Goal: Information Seeking & Learning: Find specific page/section

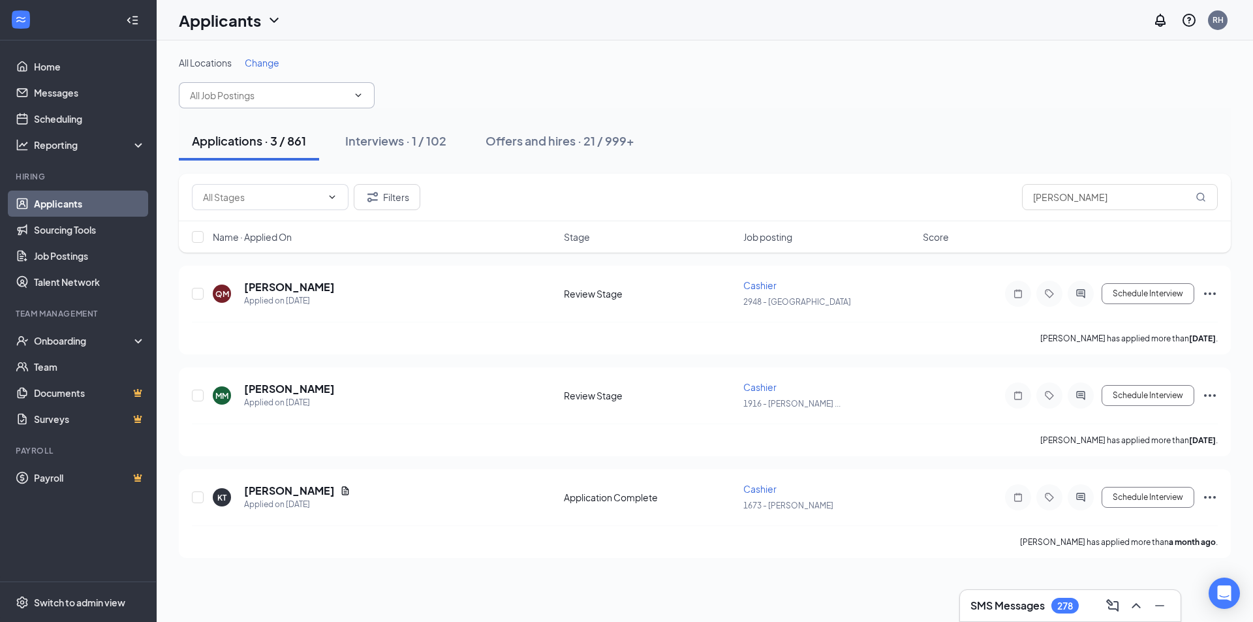
click at [363, 92] on icon "ChevronDown" at bounding box center [358, 95] width 10 height 10
click at [357, 92] on icon "ChevronDown" at bounding box center [358, 95] width 10 height 10
click at [357, 93] on icon "ChevronDown" at bounding box center [358, 95] width 10 height 10
click at [309, 97] on input "text" at bounding box center [269, 95] width 158 height 14
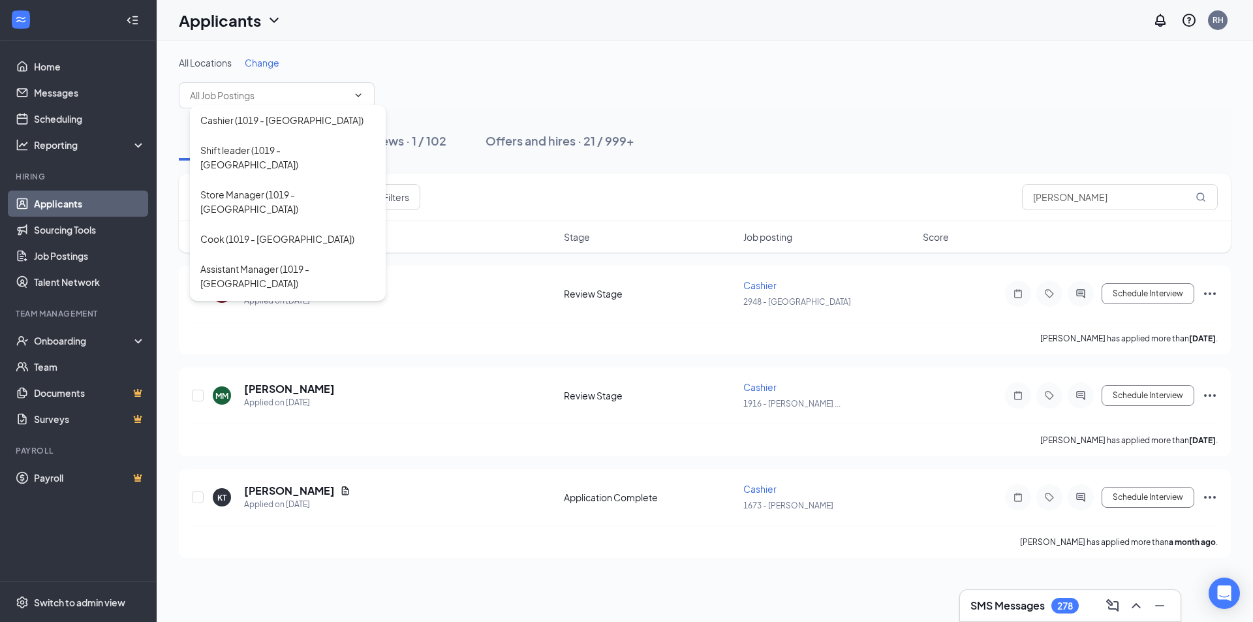
drag, startPoint x: 460, startPoint y: 57, endPoint x: 279, endPoint y: 56, distance: 180.2
click at [457, 57] on div "All Locations Change" at bounding box center [705, 62] width 1052 height 13
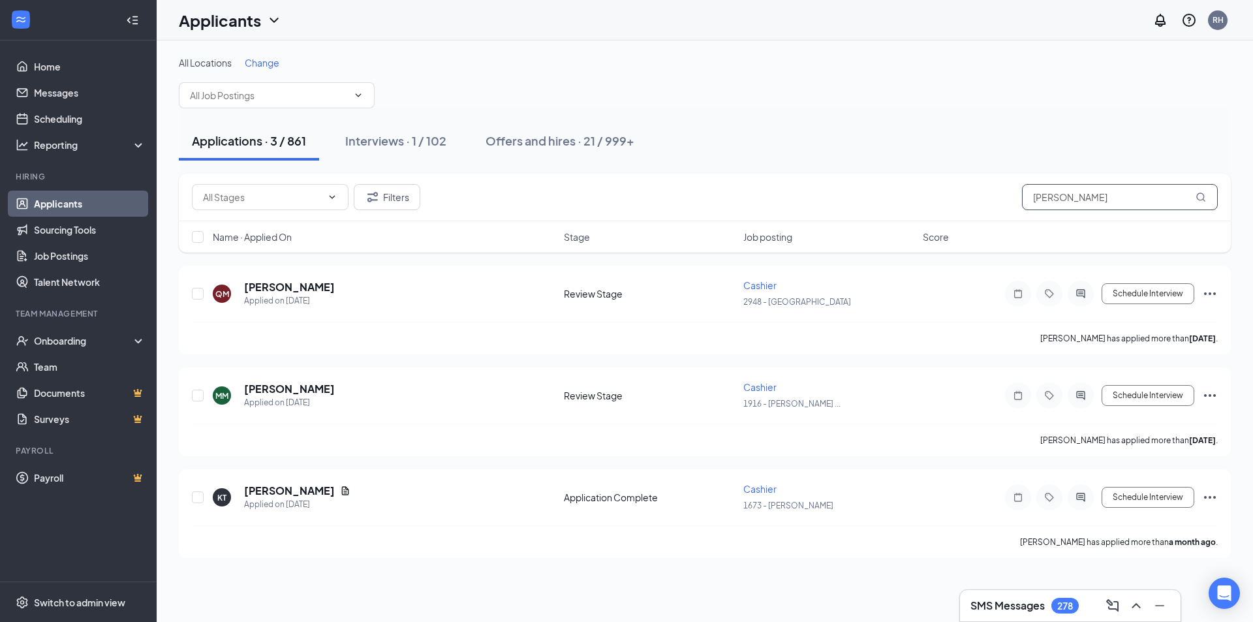
click at [1065, 202] on input "[PERSON_NAME]" at bounding box center [1120, 197] width 196 height 26
click at [1065, 201] on input "[PERSON_NAME]" at bounding box center [1120, 197] width 196 height 26
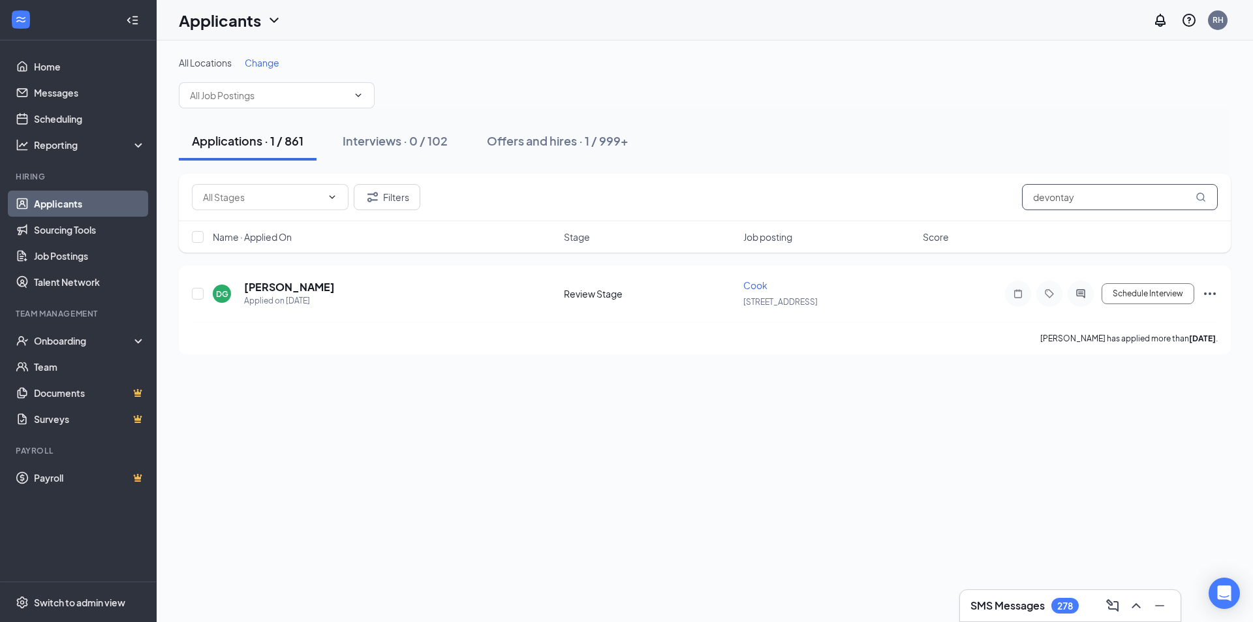
type input "devontay"
click at [258, 60] on span "Change" at bounding box center [262, 63] width 35 height 12
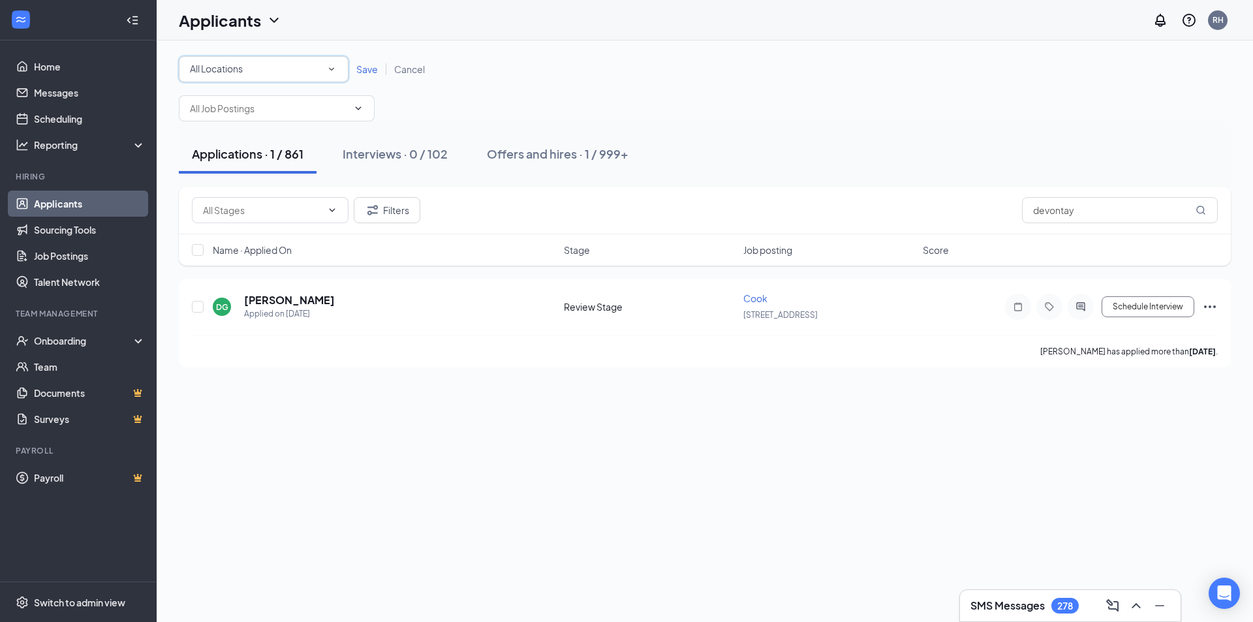
click at [336, 69] on icon "SmallChevronDown" at bounding box center [332, 69] width 12 height 12
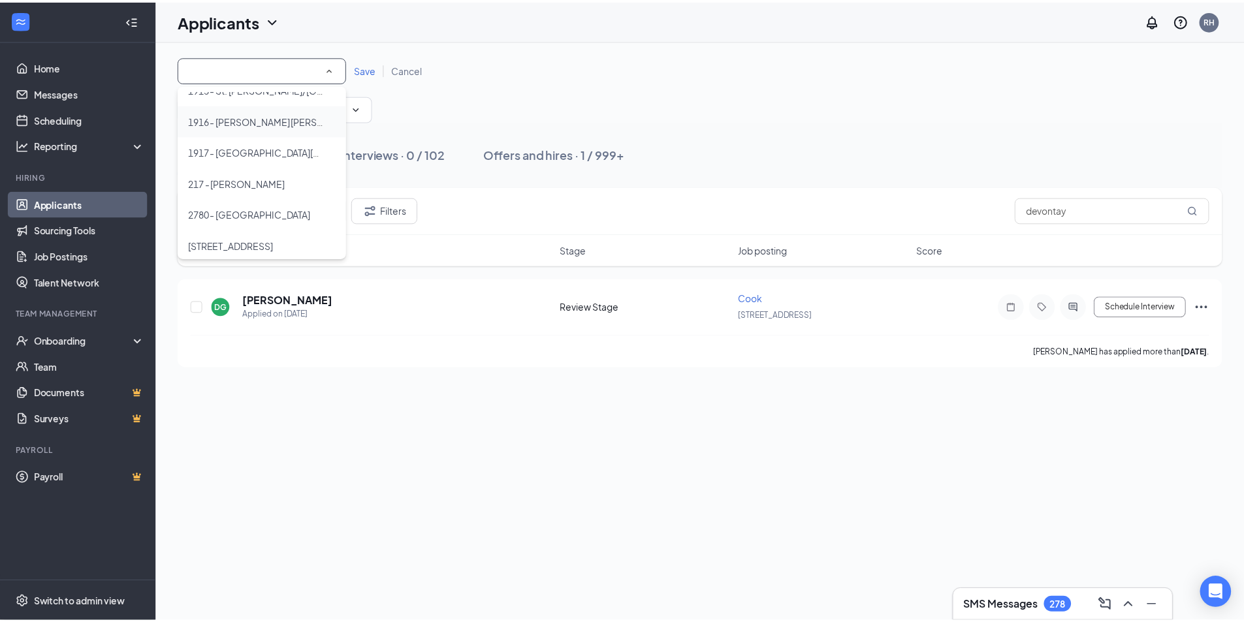
scroll to position [196, 0]
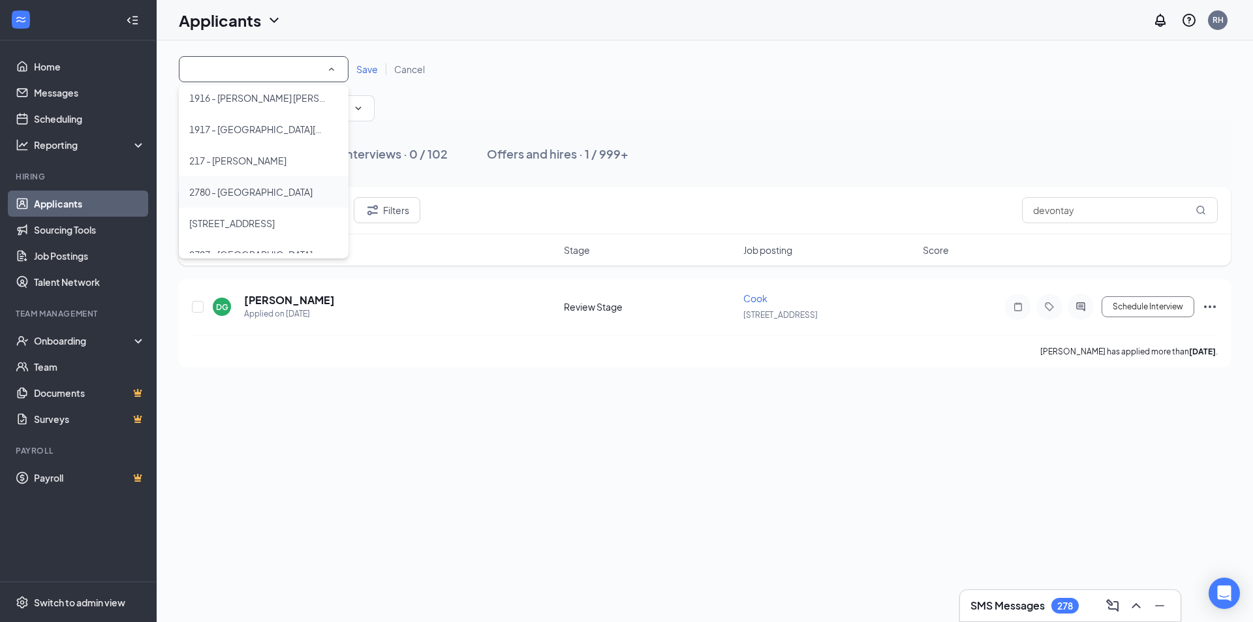
click at [235, 193] on span "2780 - [GEOGRAPHIC_DATA]" at bounding box center [250, 192] width 123 height 12
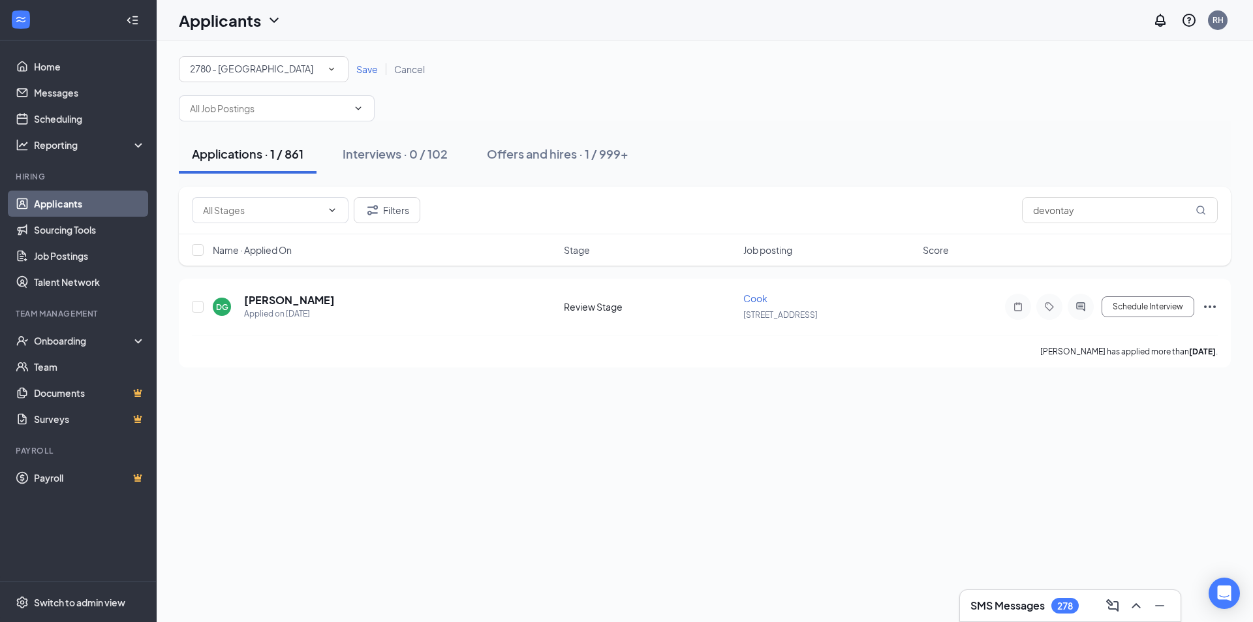
click at [372, 71] on span "Save" at bounding box center [367, 69] width 22 height 12
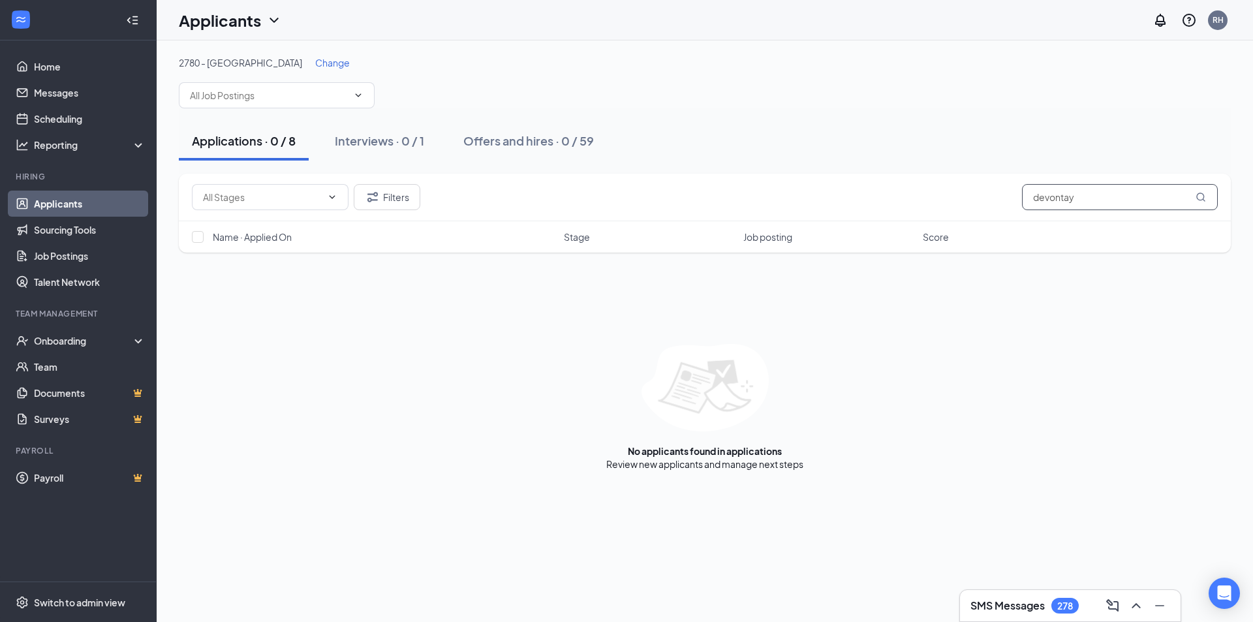
click at [1155, 202] on input "devontay" at bounding box center [1120, 197] width 196 height 26
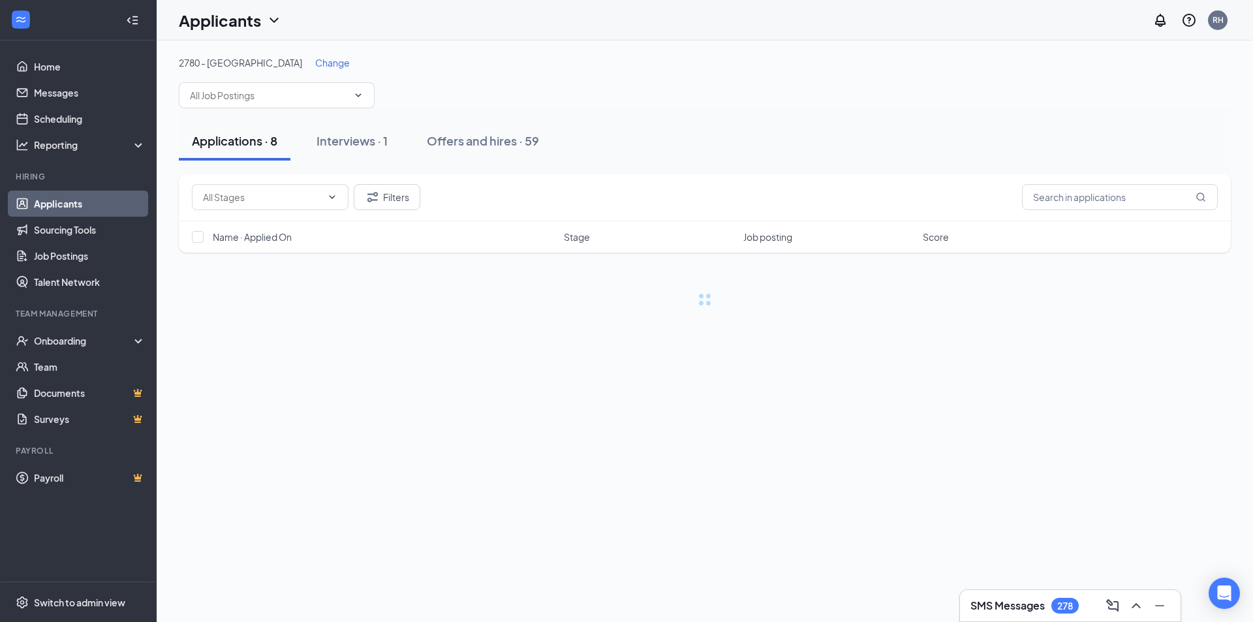
click at [954, 108] on div "2780 - Manchester Change Cashier (2780 - [GEOGRAPHIC_DATA]) Assistant Manager (…" at bounding box center [705, 82] width 1052 height 52
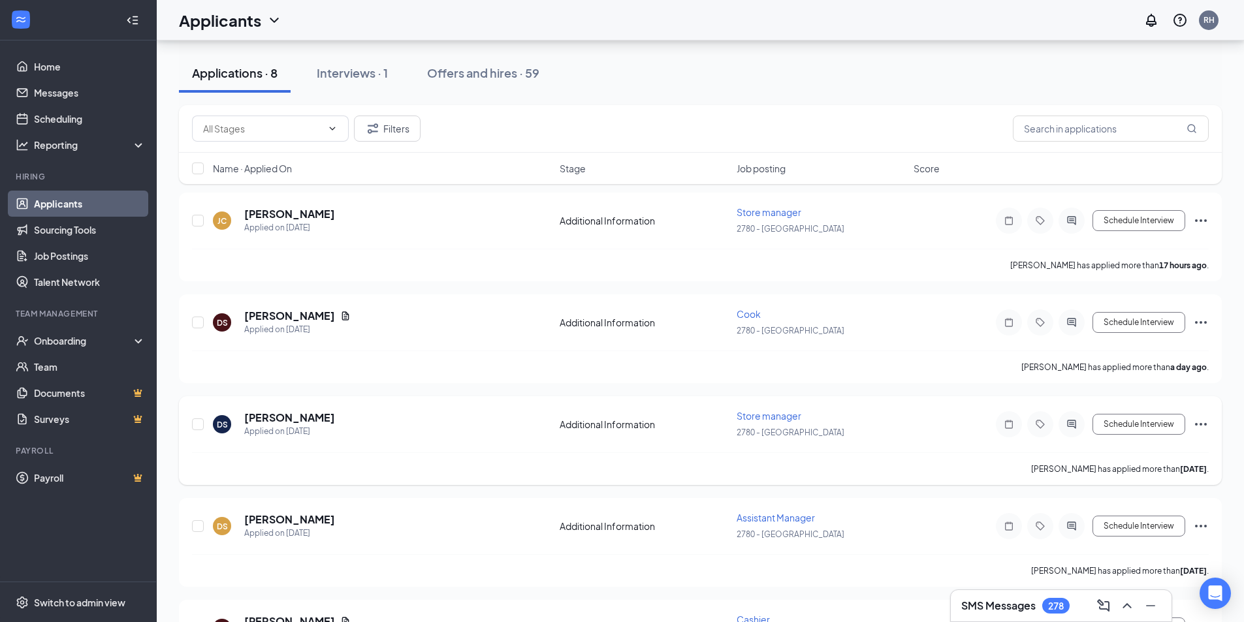
scroll to position [69, 0]
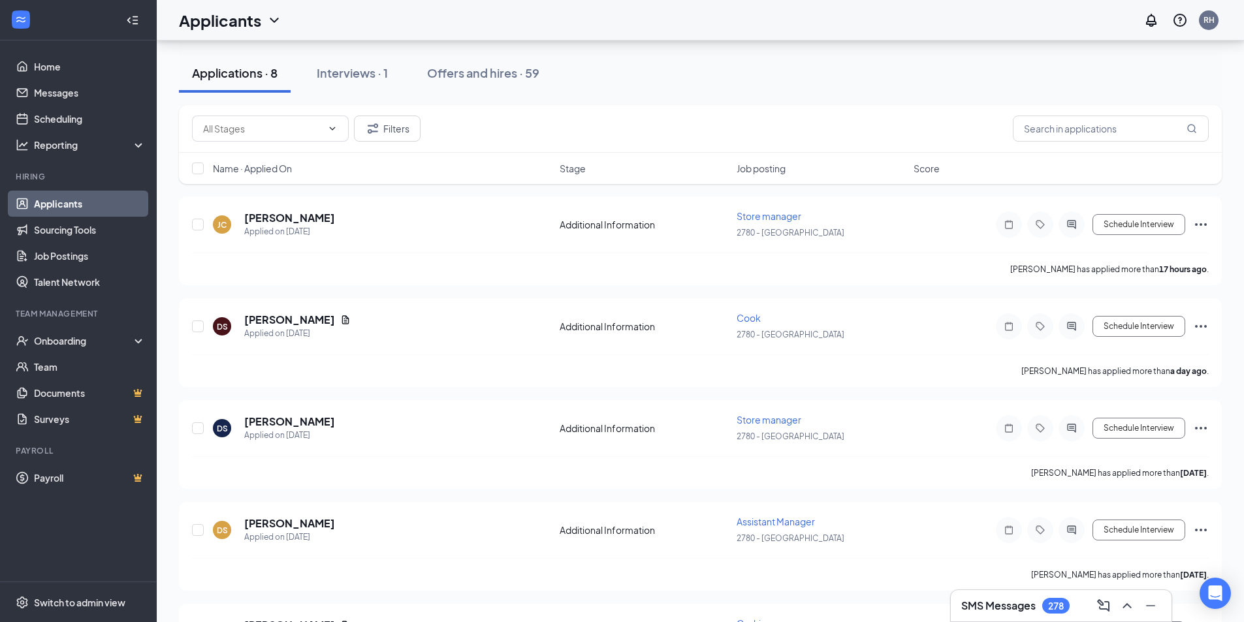
drag, startPoint x: 361, startPoint y: 344, endPoint x: 712, endPoint y: 75, distance: 441.9
click at [712, 75] on div "Applications · 8 Interviews · 1 Offers and hires · 59" at bounding box center [700, 73] width 1043 height 39
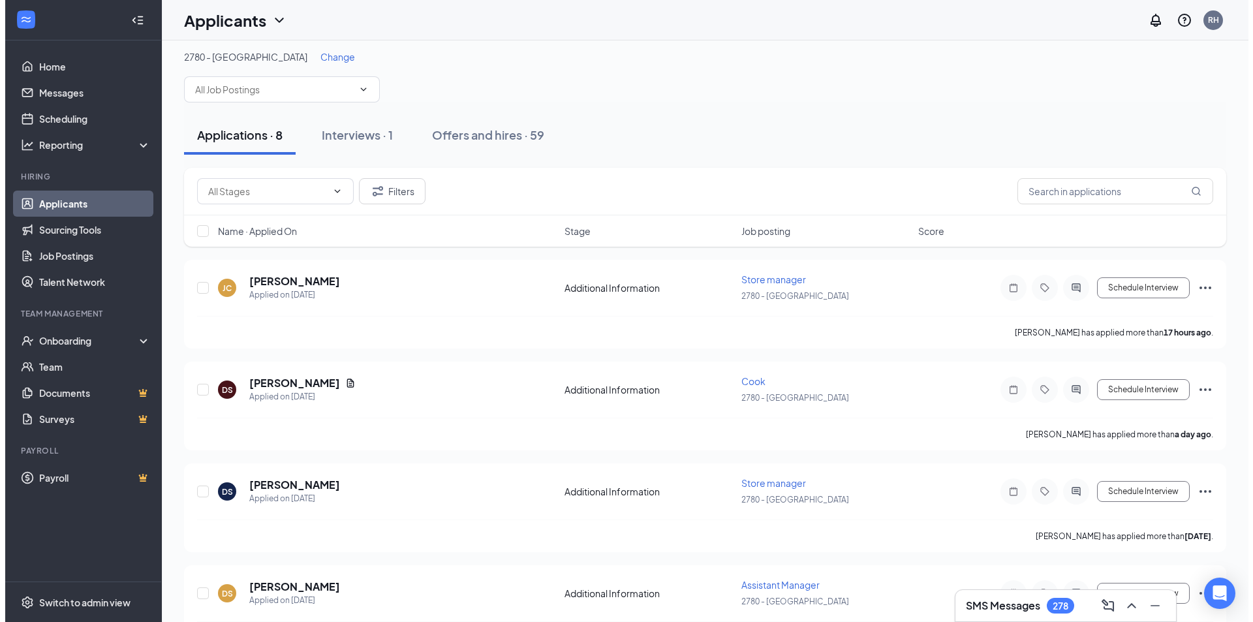
scroll to position [4, 0]
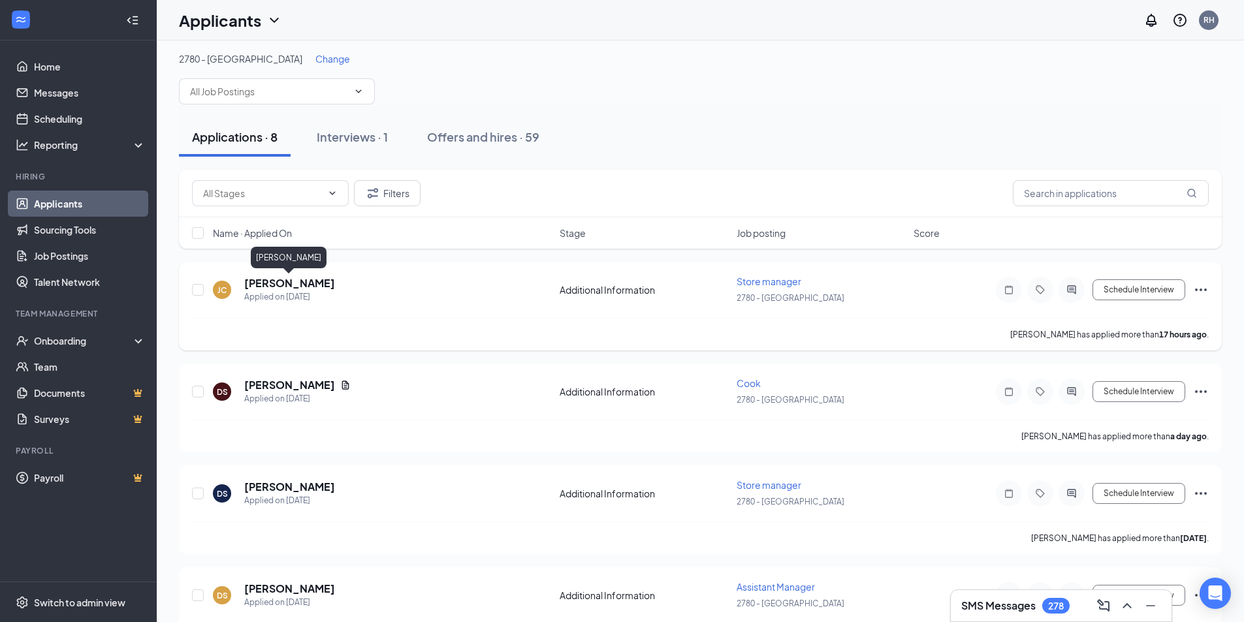
click at [294, 282] on h5 "[PERSON_NAME]" at bounding box center [289, 283] width 91 height 14
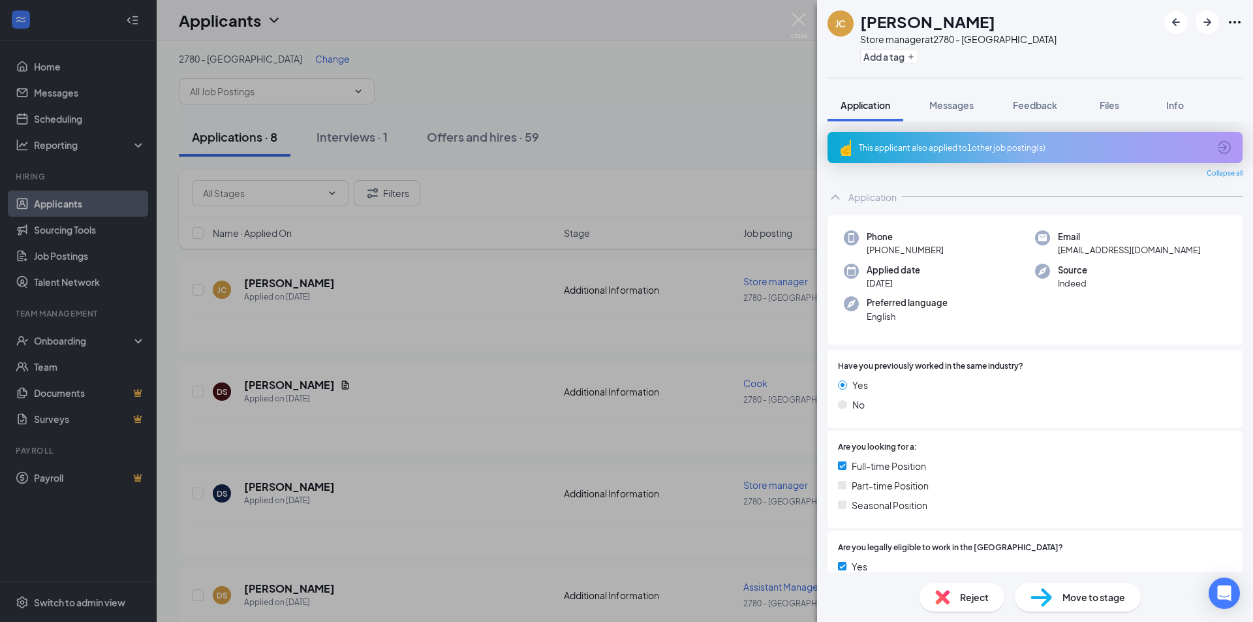
click at [518, 287] on div "[PERSON_NAME] [PERSON_NAME] Store manager at 2780 - Manchester Add a tag Applic…" at bounding box center [626, 311] width 1253 height 622
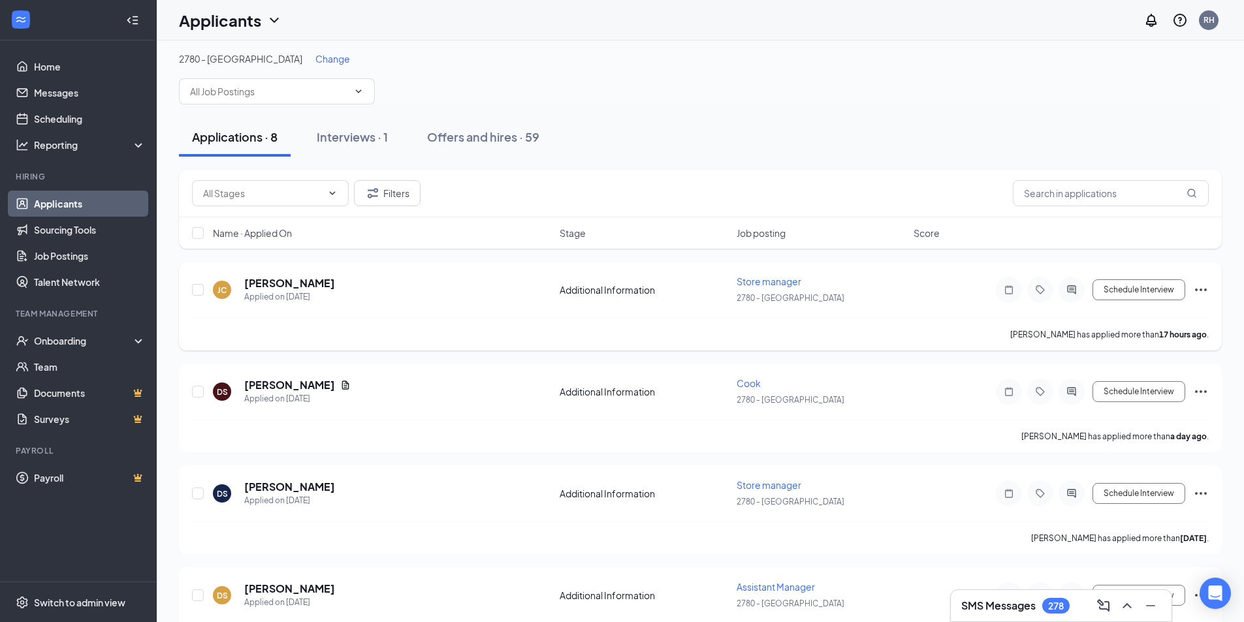
click at [1201, 291] on icon "Ellipses" at bounding box center [1201, 290] width 16 height 16
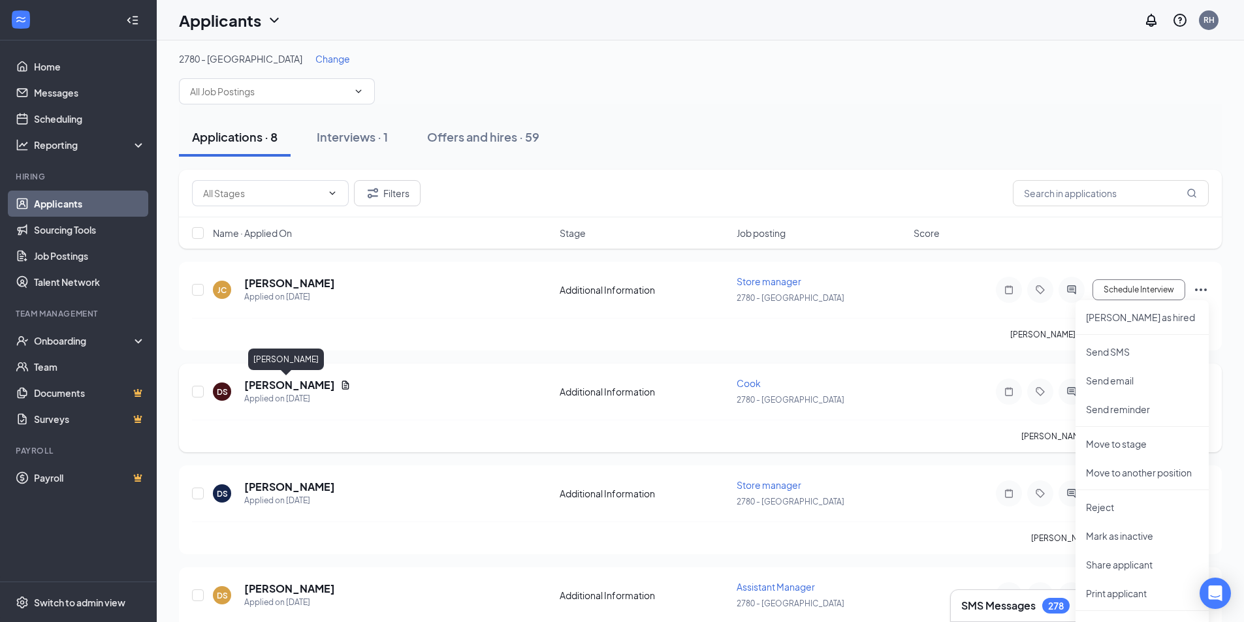
click at [299, 388] on h5 "[PERSON_NAME]" at bounding box center [289, 385] width 91 height 14
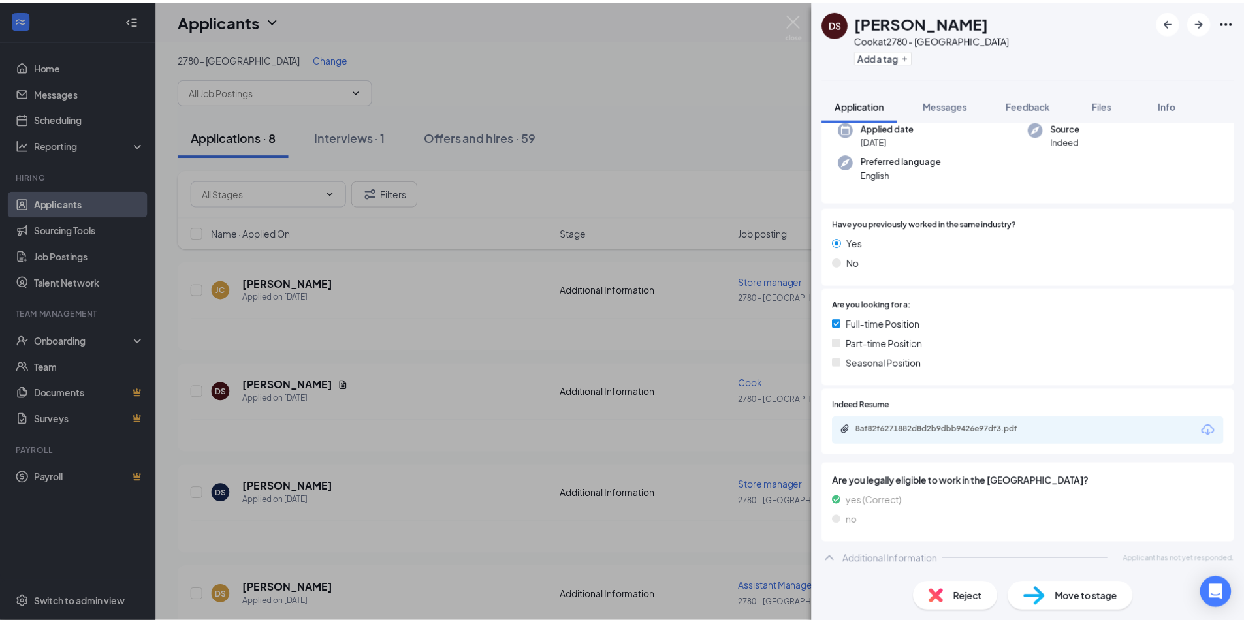
scroll to position [137, 0]
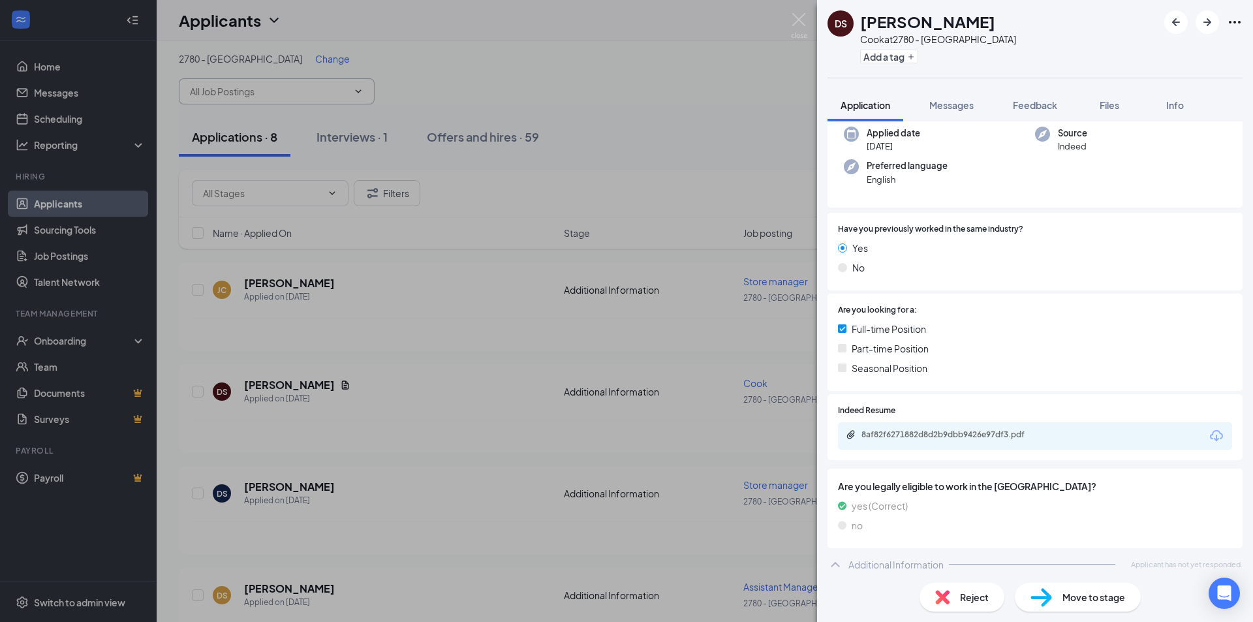
click at [593, 99] on div "DS [PERSON_NAME] at 2780 - Manchester Add a tag Application Messages Feedback F…" at bounding box center [626, 311] width 1253 height 622
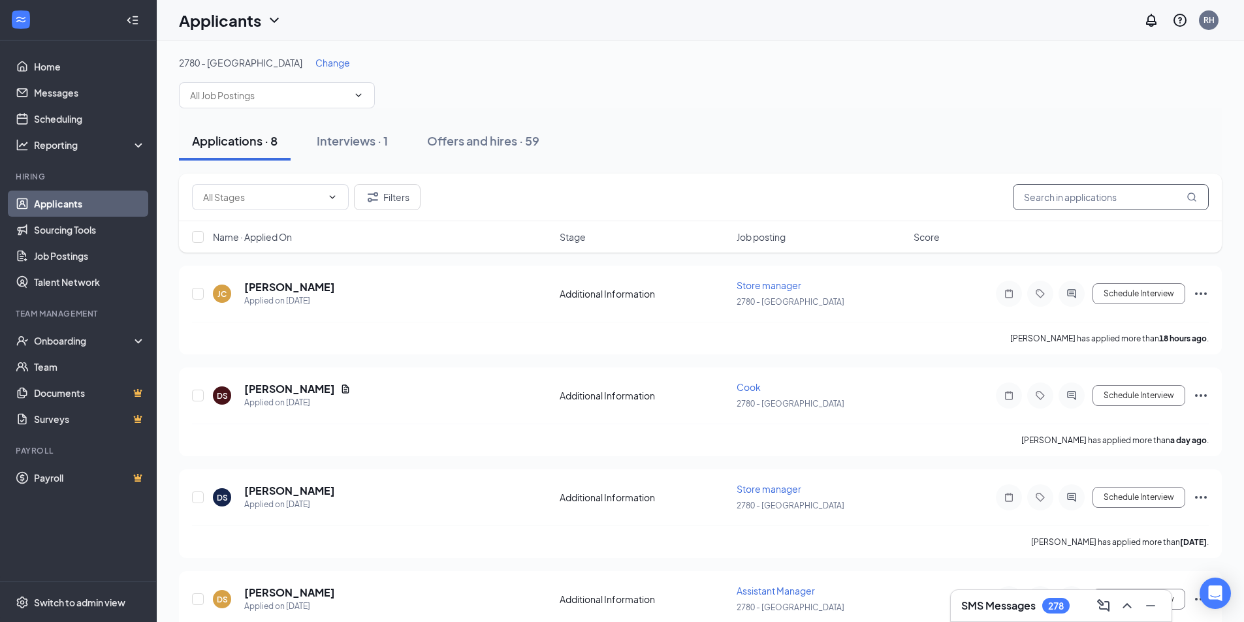
click at [1114, 200] on input "text" at bounding box center [1111, 197] width 196 height 26
click at [315, 64] on span "Change" at bounding box center [332, 63] width 35 height 12
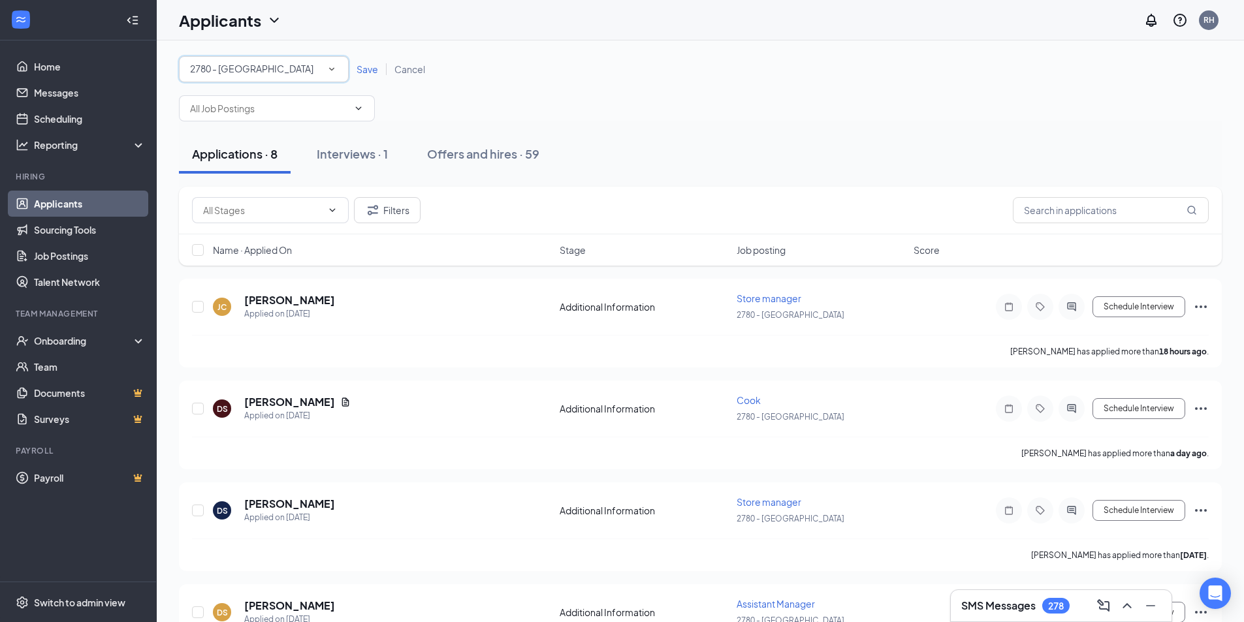
click at [334, 70] on icon "SmallChevronDown" at bounding box center [332, 69] width 12 height 12
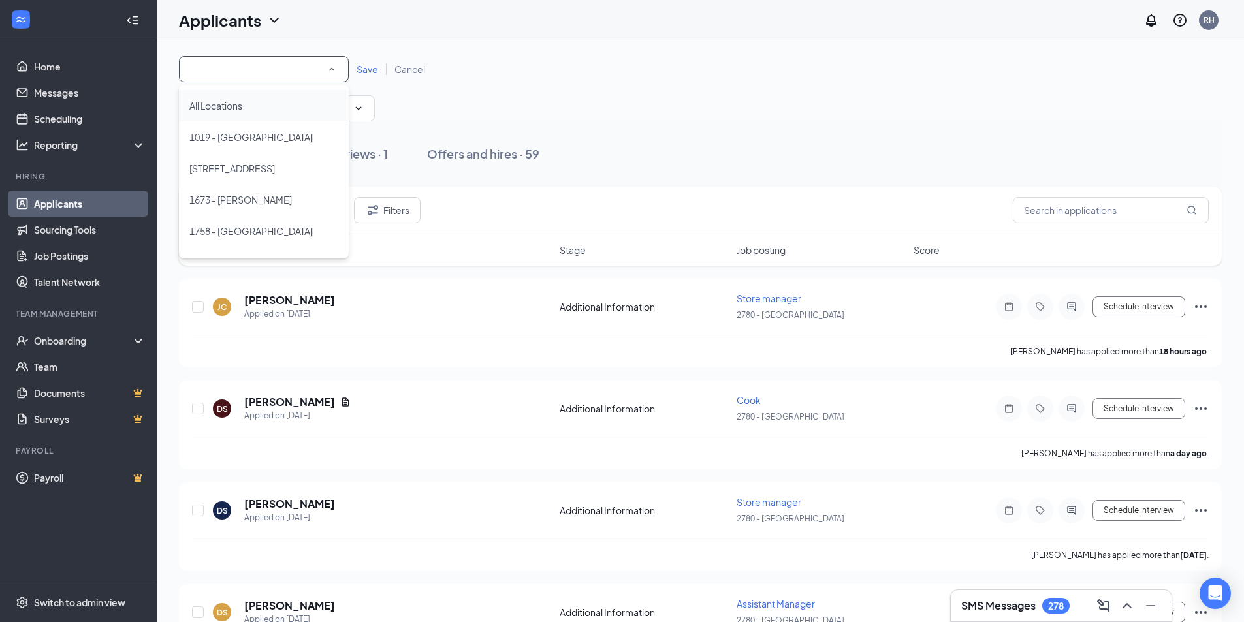
click at [279, 108] on div "All Locations" at bounding box center [263, 106] width 149 height 16
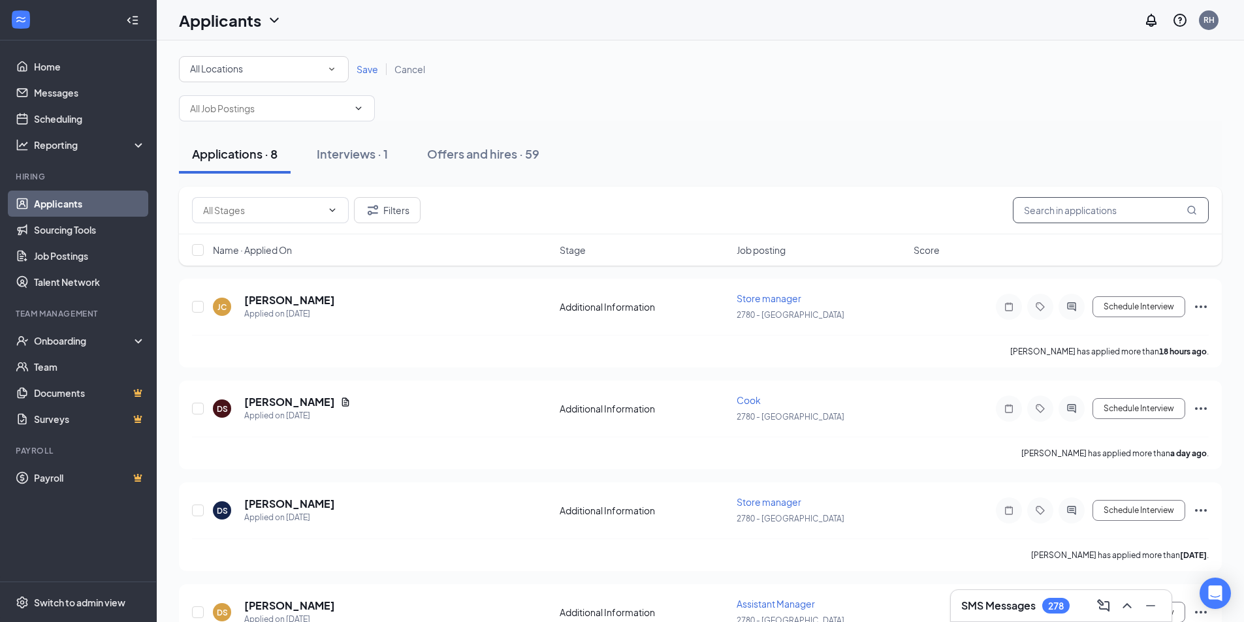
click at [1095, 209] on input "text" at bounding box center [1111, 210] width 196 height 26
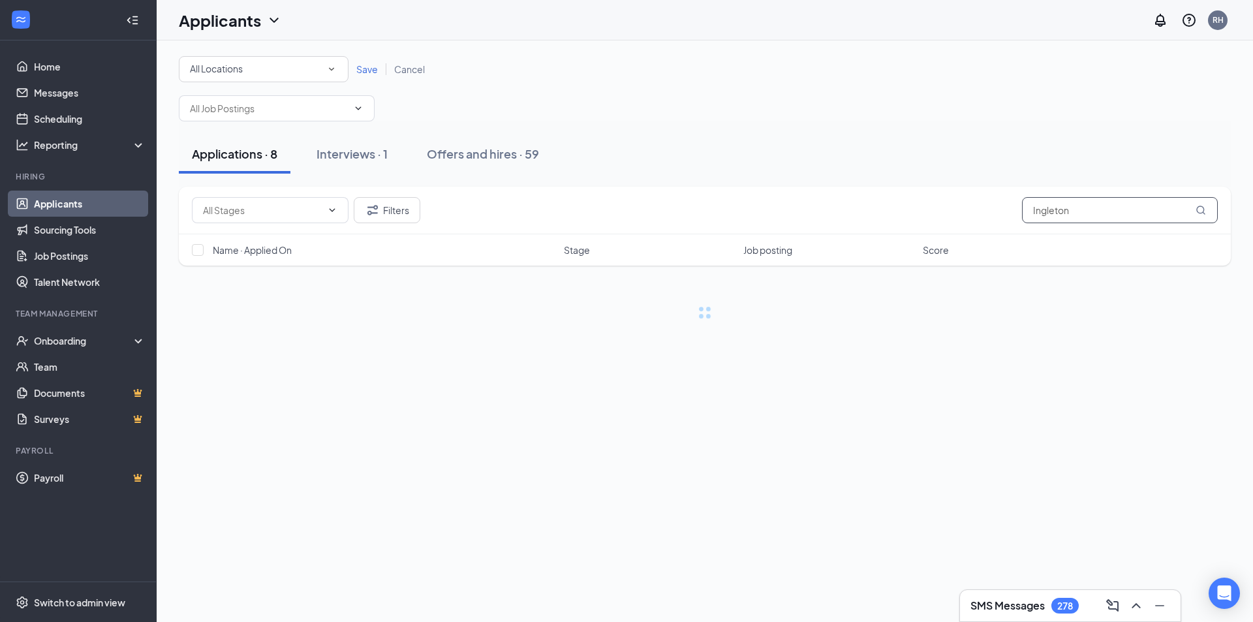
type input "Ingleton"
